Goal: Information Seeking & Learning: Understand process/instructions

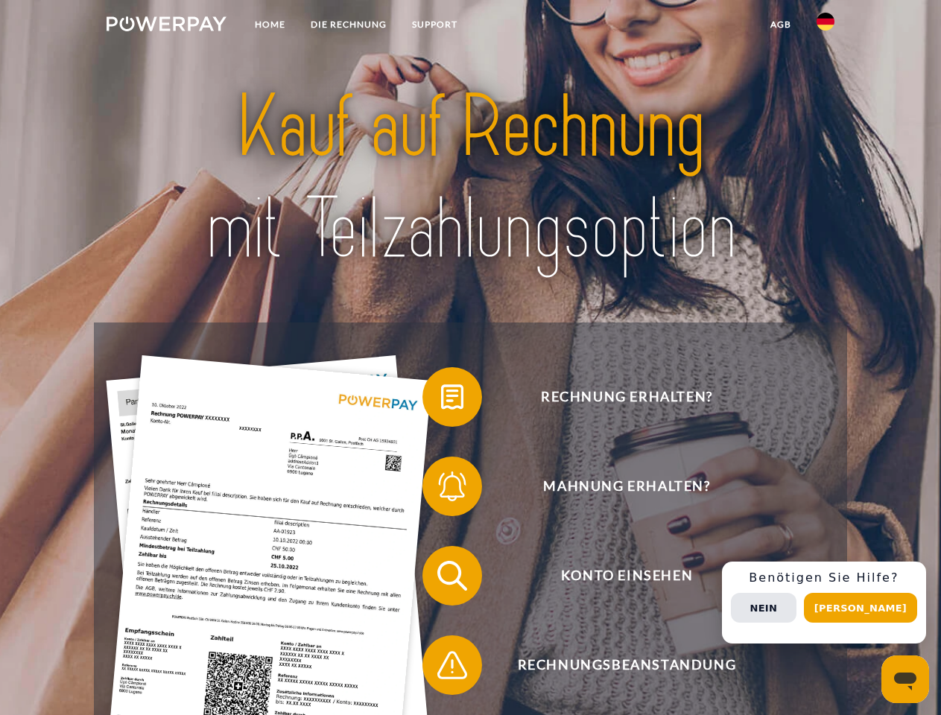
click at [166, 26] on img at bounding box center [167, 23] width 120 height 15
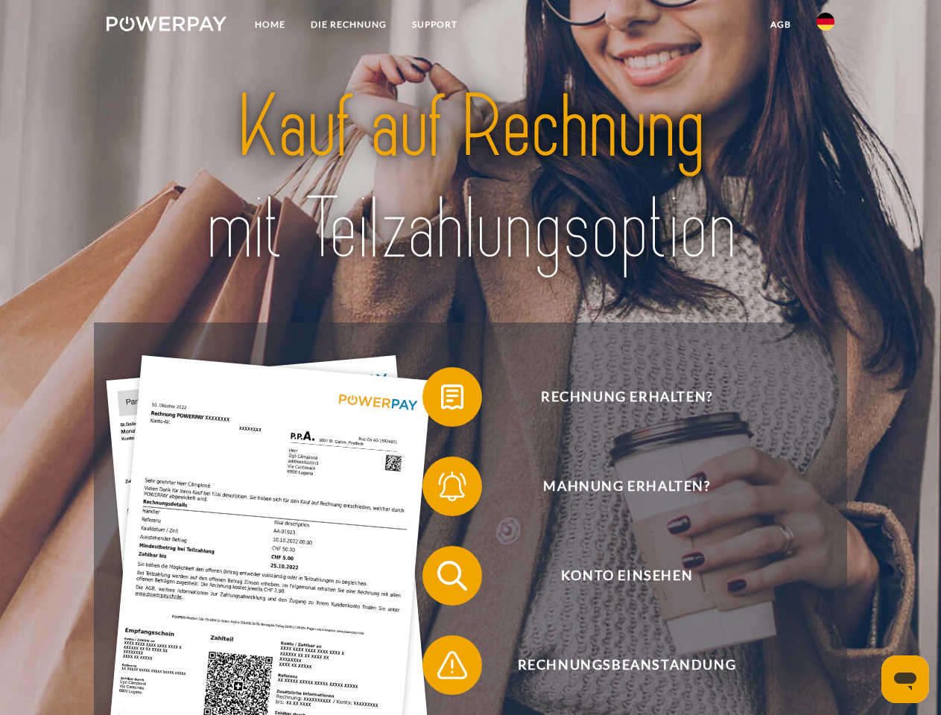
click at [826, 26] on img at bounding box center [826, 22] width 18 height 18
click at [780, 25] on link "agb" at bounding box center [781, 24] width 46 height 27
click at [441, 400] on span at bounding box center [430, 397] width 75 height 75
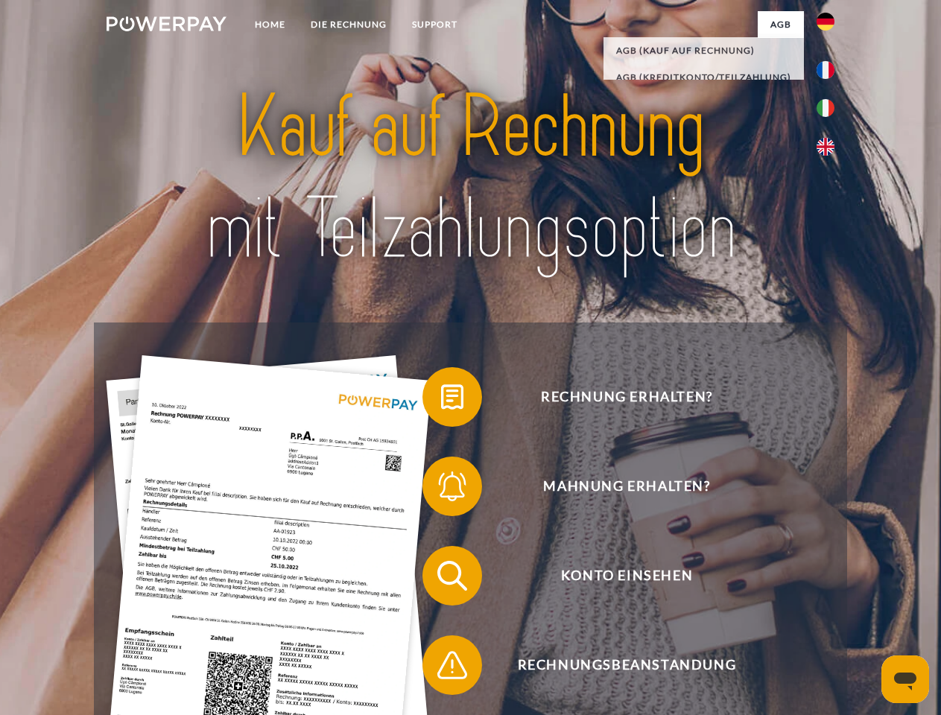
click at [441, 490] on span at bounding box center [430, 486] width 75 height 75
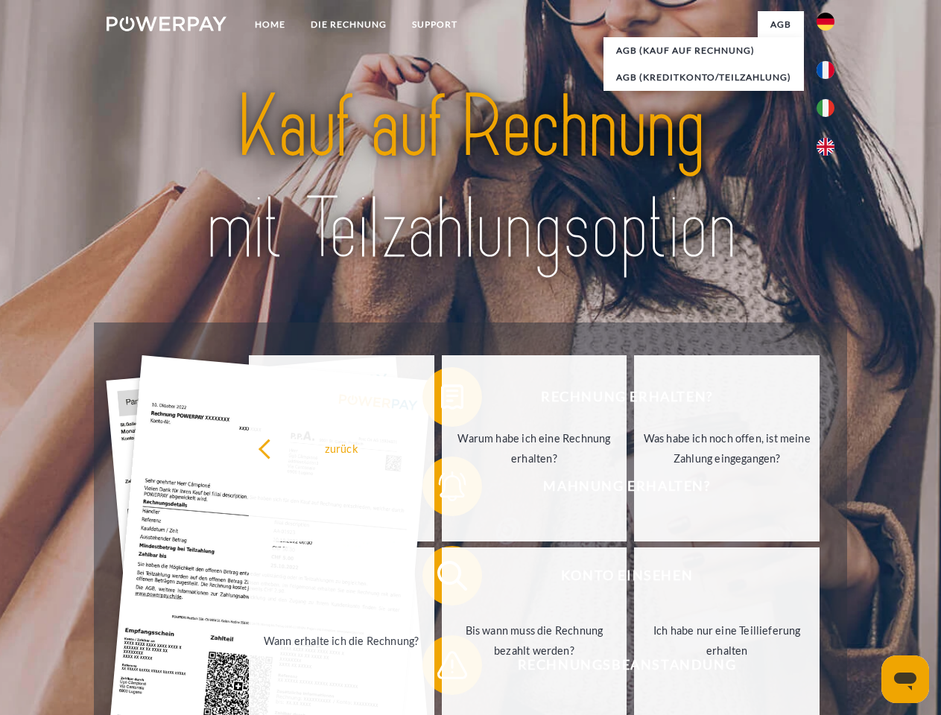
click at [442, 579] on link "Bis wann muss die Rechnung bezahlt werden?" at bounding box center [535, 641] width 186 height 186
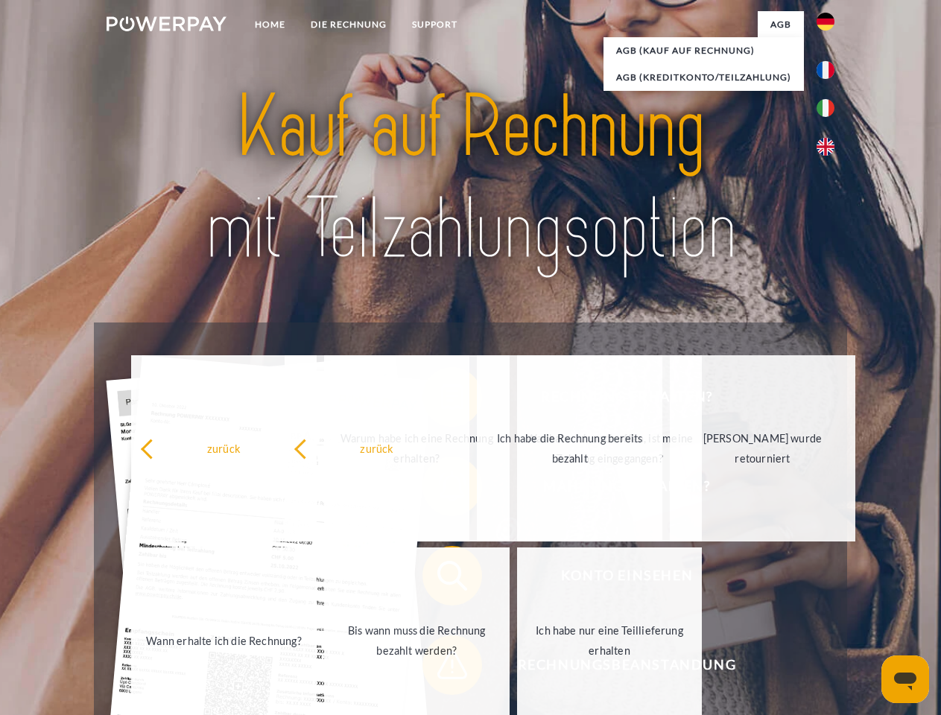
click at [441, 668] on span at bounding box center [430, 665] width 75 height 75
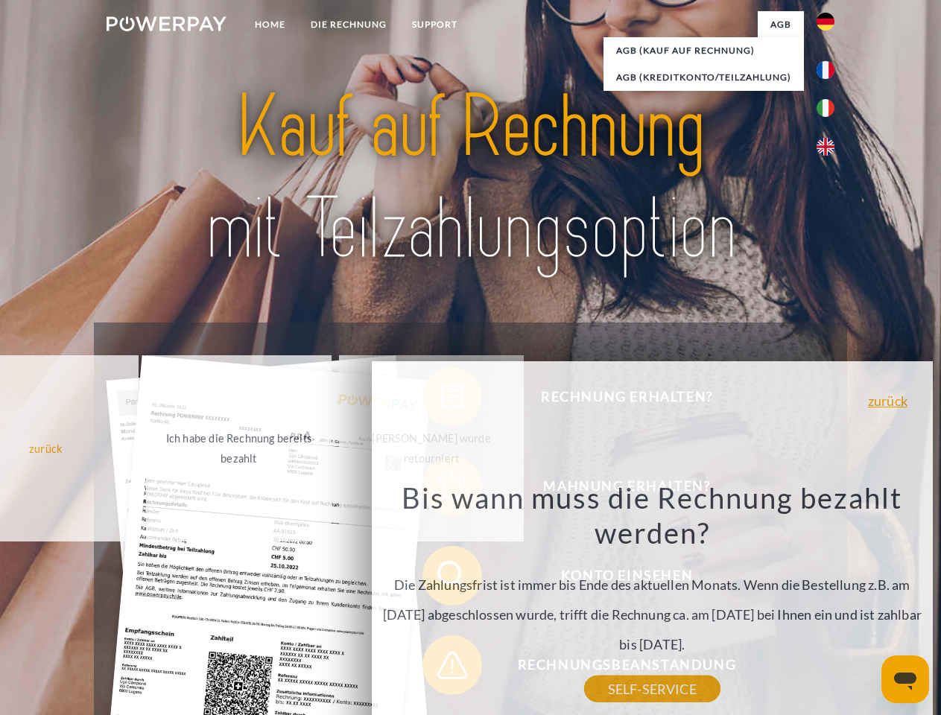
click at [829, 603] on div "Rechnung erhalten? Mahnung erhalten? Konto einsehen" at bounding box center [470, 621] width 753 height 596
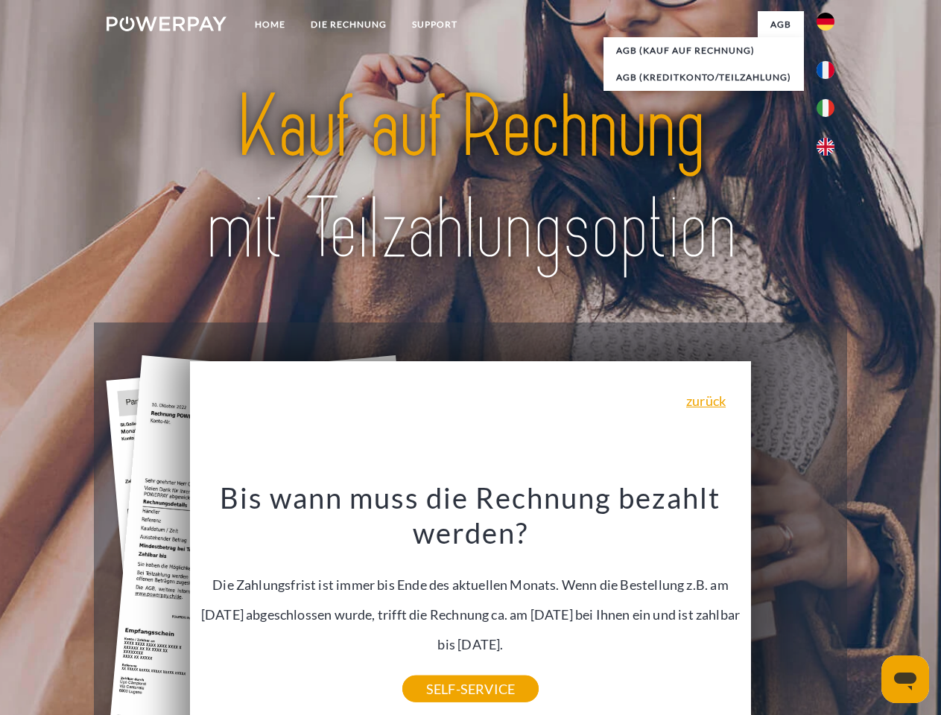
click at [793, 606] on span "Konto einsehen" at bounding box center [626, 576] width 365 height 60
click at [866, 608] on header "Home DIE RECHNUNG SUPPORT" at bounding box center [470, 514] width 941 height 1029
